Goal: Find specific page/section: Find specific page/section

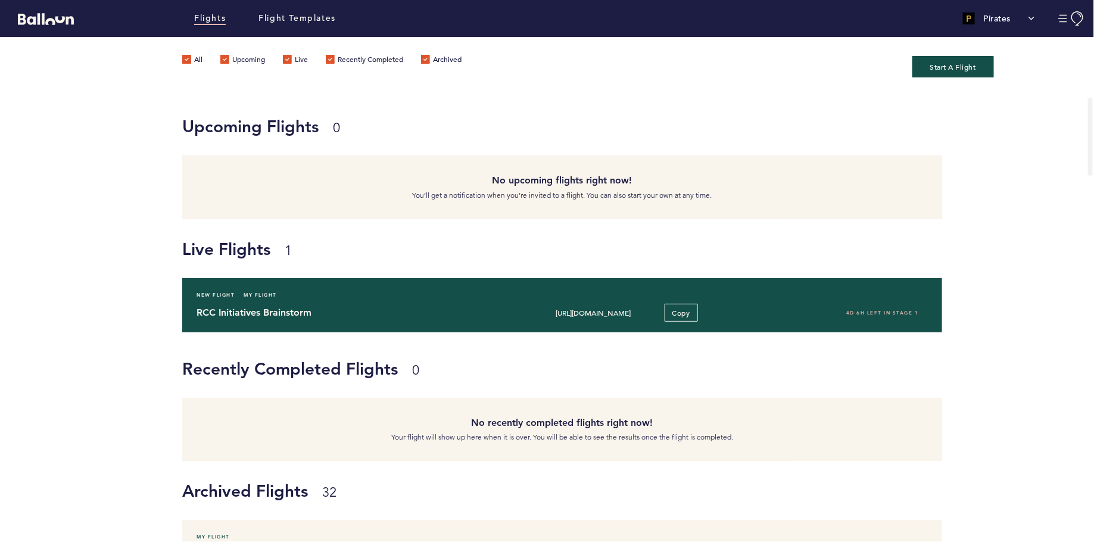
click at [251, 309] on h4 "RCC Initiatives Brainstorm" at bounding box center [343, 312] width 294 height 14
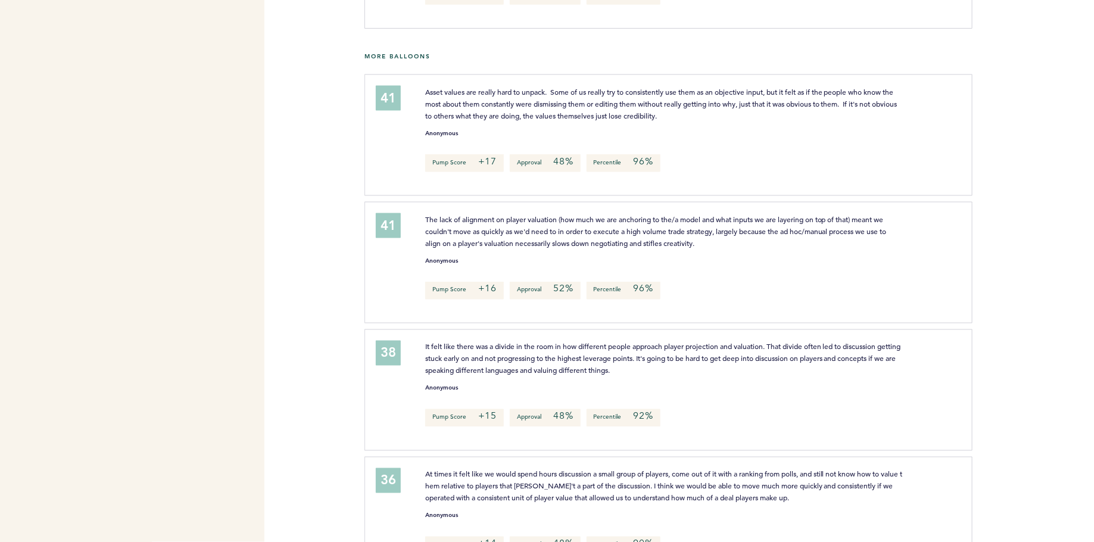
scroll to position [1072, 0]
